Goal: Task Accomplishment & Management: Use online tool/utility

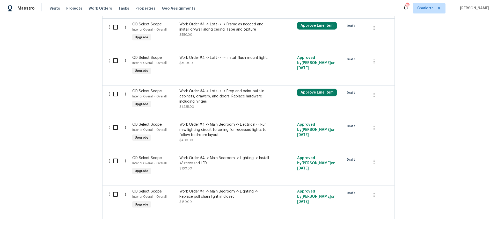
scroll to position [3674, 0]
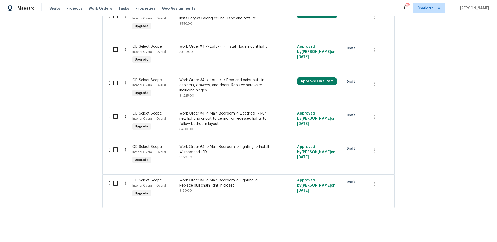
click at [133, 214] on div "Back to all projects [STREET_ADDRESS] 3 Beds | 2 1/2 Baths | Total: 2526 ft² | …" at bounding box center [248, 128] width 497 height 225
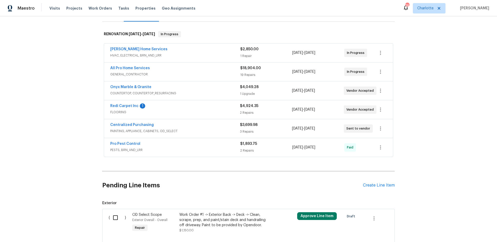
scroll to position [0, 0]
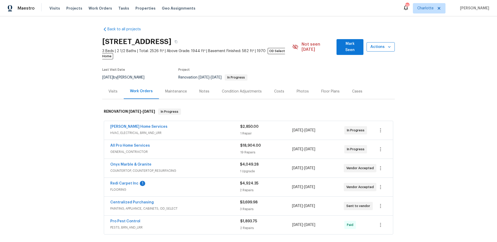
click at [383, 44] on span "Actions" at bounding box center [381, 47] width 20 height 6
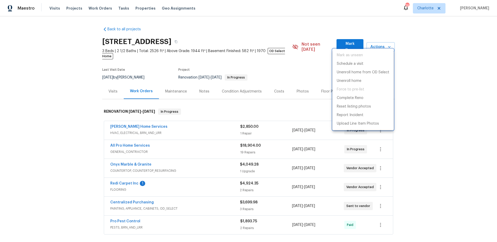
click at [451, 100] on div at bounding box center [248, 121] width 497 height 242
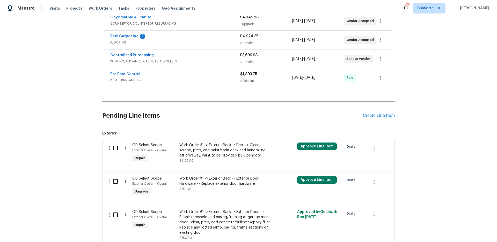
scroll to position [204, 0]
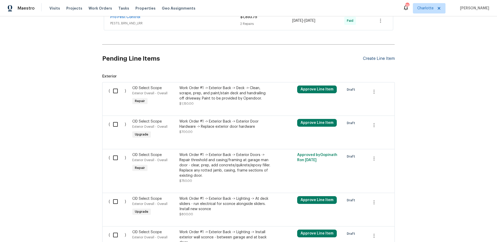
click at [379, 56] on div "Create Line Item" at bounding box center [379, 58] width 32 height 5
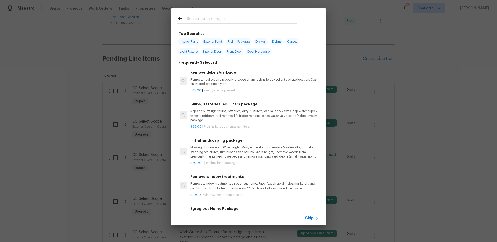
click at [217, 20] on input "text" at bounding box center [242, 20] width 110 height 8
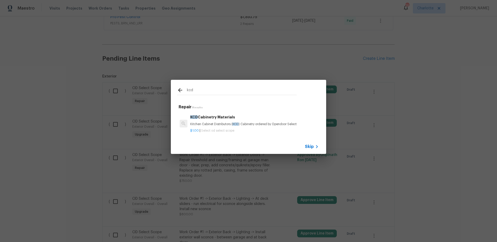
type input "kcd"
click at [218, 129] on span "Select od select scope" at bounding box center [217, 130] width 33 height 3
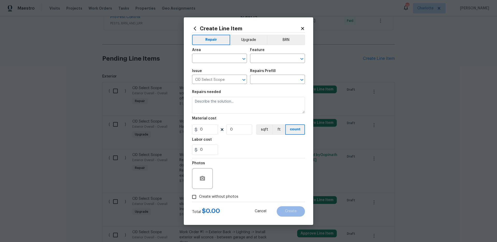
type textarea "Kitchen Cabinet Distributors (KCD) Cabinetry ordered by Opendoor Select"
type input "1"
type input "KCD Cabinetry Materials $1.00"
type input "1"
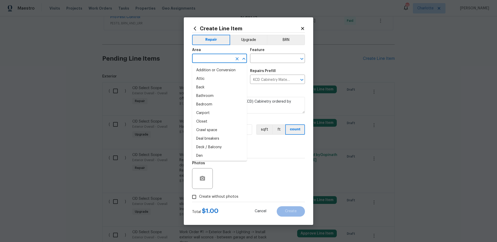
click at [227, 57] on input "text" at bounding box center [212, 59] width 40 height 8
type input "c"
click at [223, 67] on li "Kitchen" at bounding box center [219, 70] width 55 height 9
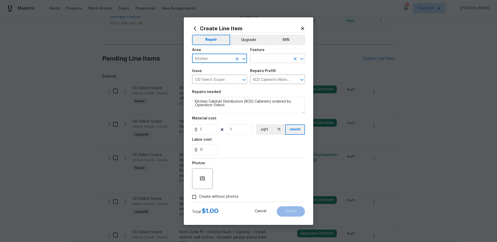
type input "Kitchen"
click at [263, 59] on input "text" at bounding box center [270, 59] width 40 height 8
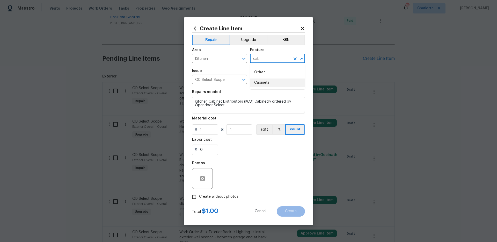
click at [262, 83] on li "Cabinets" at bounding box center [277, 82] width 55 height 9
type input "Cabinets"
click at [208, 130] on input "1" at bounding box center [205, 129] width 26 height 10
type input "4607.74"
click at [252, 149] on div "0" at bounding box center [248, 149] width 113 height 10
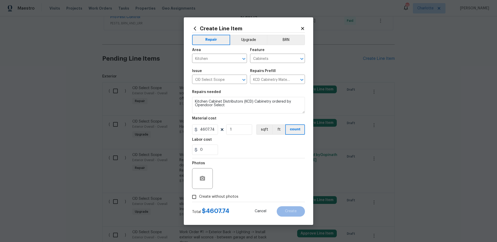
click at [204, 197] on span "Create without photos" at bounding box center [218, 196] width 39 height 5
click at [199, 197] on input "Create without photos" at bounding box center [194, 197] width 10 height 10
checkbox input "true"
click at [235, 176] on textarea at bounding box center [261, 178] width 88 height 21
type textarea "D"
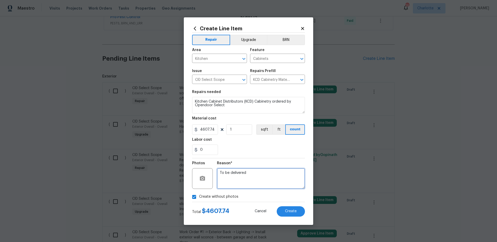
type textarea "To be delivered"
click at [294, 204] on div "Total $ 4607.74 Cancel Create" at bounding box center [248, 209] width 113 height 14
click at [294, 210] on span "Create" at bounding box center [291, 211] width 12 height 4
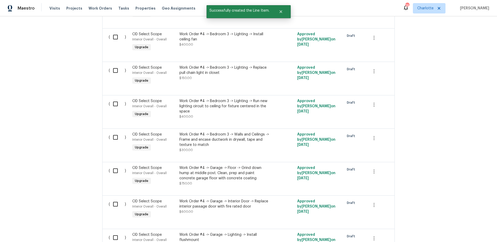
scroll to position [3727, 0]
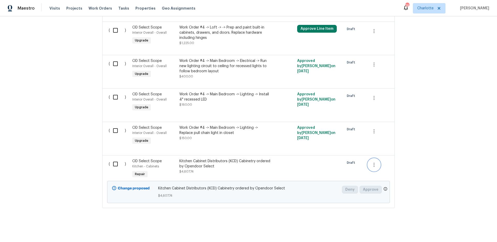
click at [373, 162] on icon "button" at bounding box center [374, 165] width 6 height 6
click at [338, 163] on div at bounding box center [248, 121] width 497 height 242
click at [115, 159] on input "checkbox" at bounding box center [117, 163] width 15 height 11
click at [476, 227] on span "Create Work Order" at bounding box center [467, 229] width 34 height 6
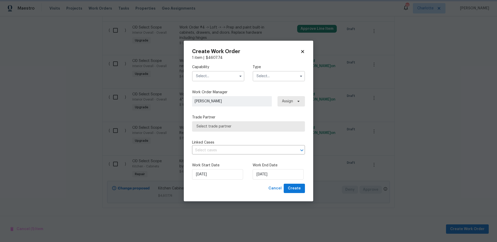
checkbox input "false"
click at [223, 73] on input "text" at bounding box center [218, 76] width 52 height 10
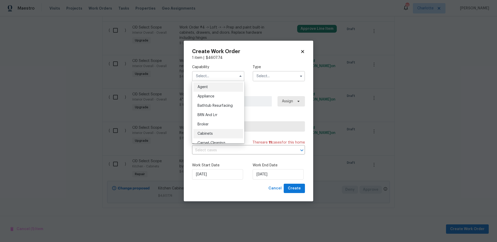
click at [215, 133] on div "Cabinets" at bounding box center [218, 133] width 50 height 9
type input "Cabinets"
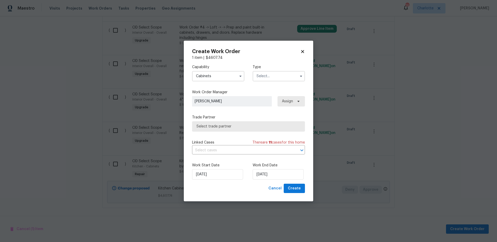
click at [269, 74] on input "text" at bounding box center [279, 76] width 52 height 10
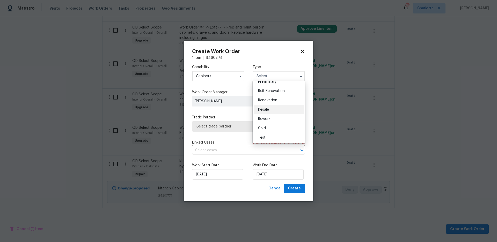
scroll to position [118, 0]
click at [281, 101] on div "Renovation" at bounding box center [279, 99] width 50 height 9
type input "Renovation"
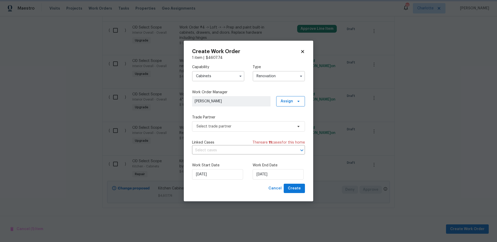
scroll to position [0, 0]
click at [227, 126] on span "Select trade partner" at bounding box center [244, 126] width 97 height 5
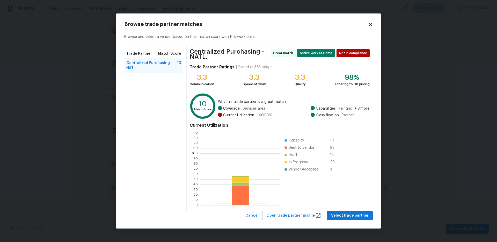
scroll to position [69, 76]
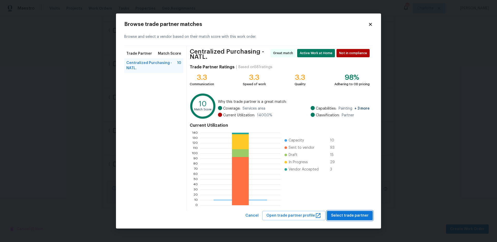
click at [339, 214] on span "Select trade partner" at bounding box center [350, 215] width 38 height 6
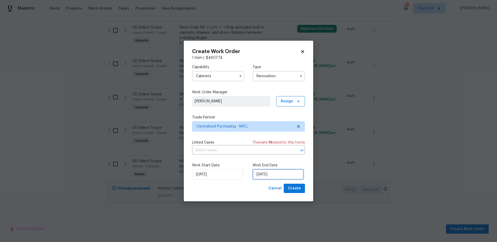
click at [289, 173] on input "[DATE]" at bounding box center [278, 174] width 51 height 10
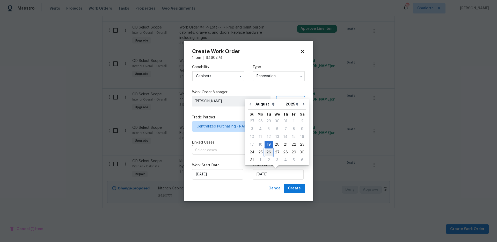
click at [267, 151] on div "26" at bounding box center [269, 152] width 8 height 7
type input "[DATE]"
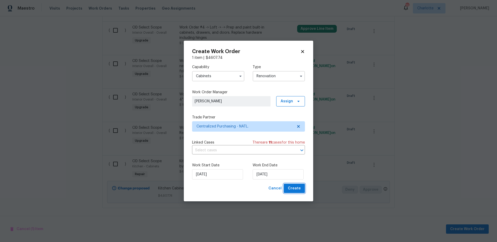
click at [292, 188] on span "Create" at bounding box center [294, 188] width 13 height 6
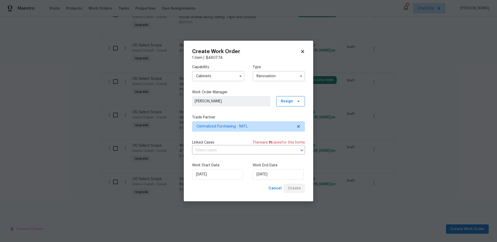
scroll to position [3693, 0]
